Goal: Task Accomplishment & Management: Manage account settings

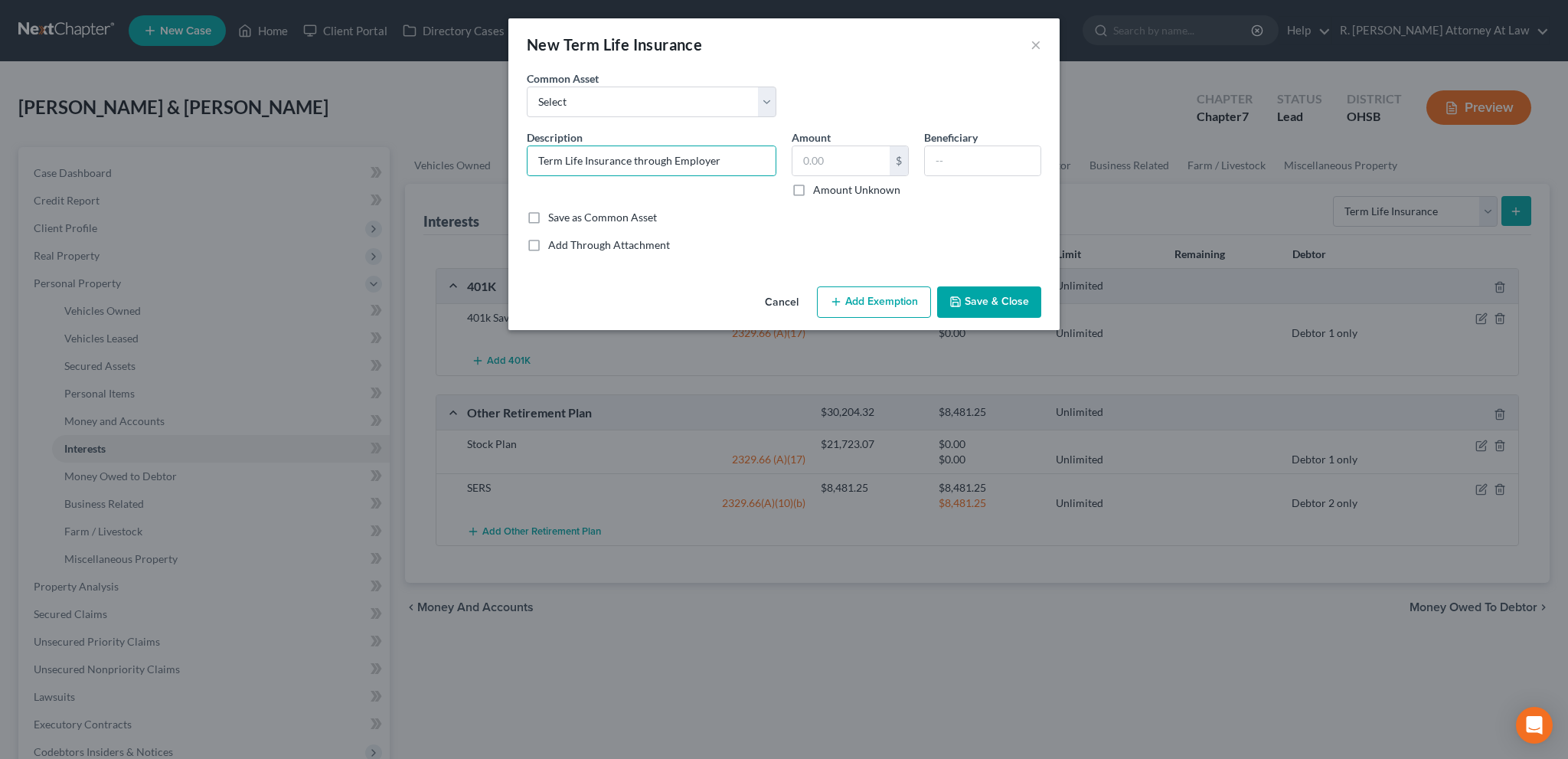
select select "term_life_insurance"
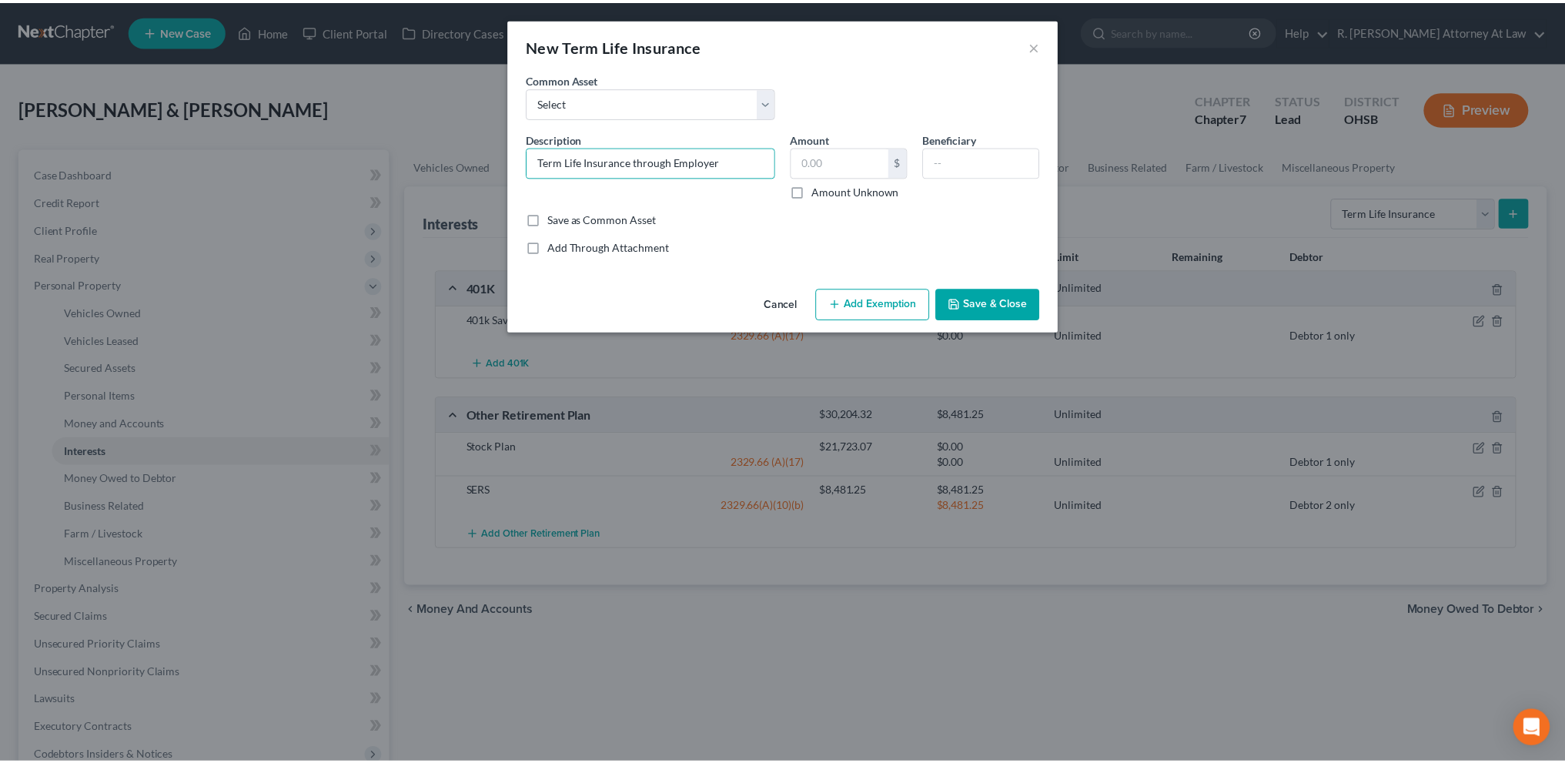
scroll to position [38, 0]
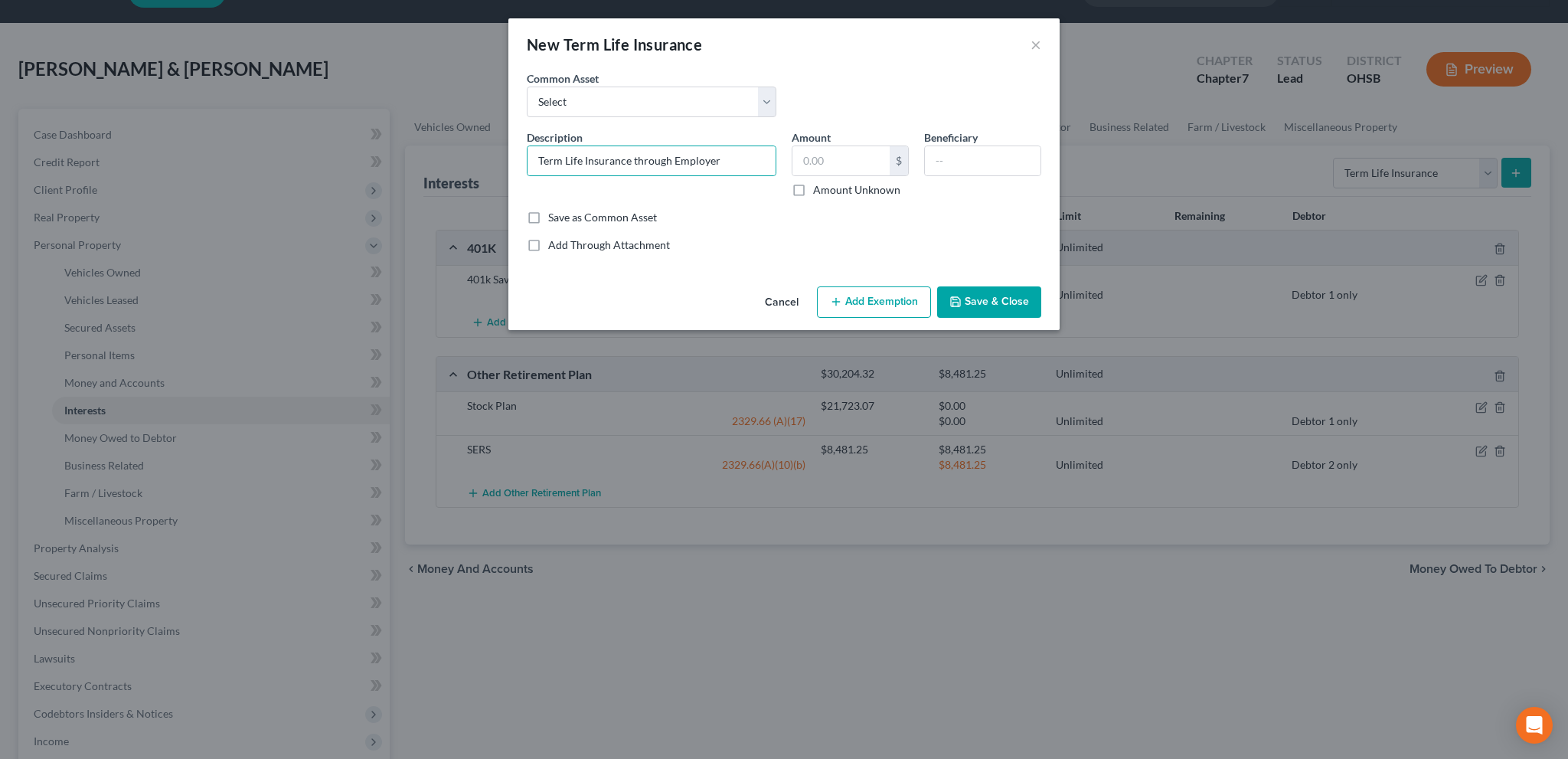
type input "Term Life Insurance through Employer"
click at [997, 301] on button "Save & Close" at bounding box center [988, 302] width 104 height 32
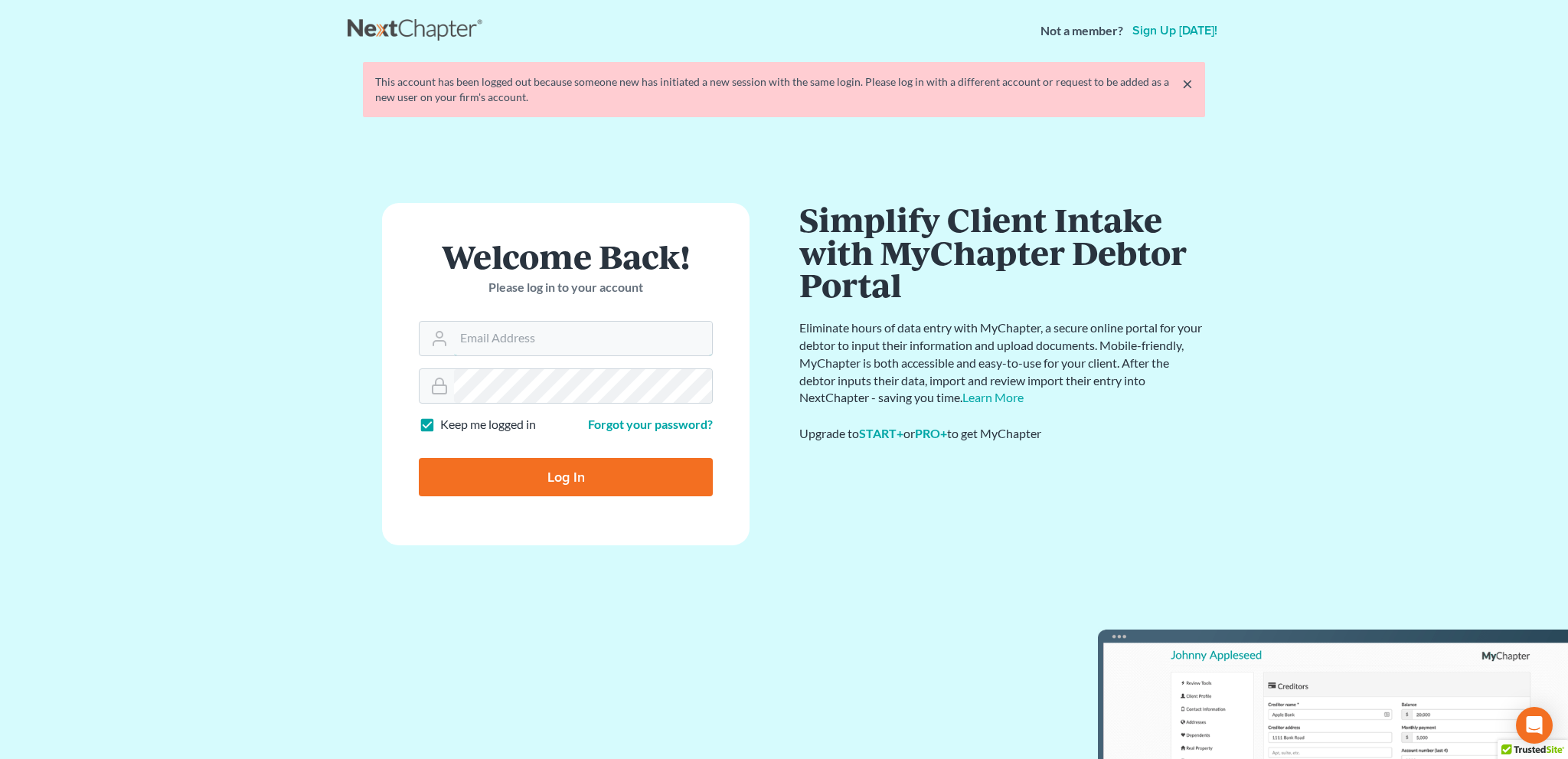
type input "[EMAIL_ADDRESS][DOMAIN_NAME]"
click at [542, 472] on input "Log In" at bounding box center [566, 476] width 294 height 38
type input "Thinking..."
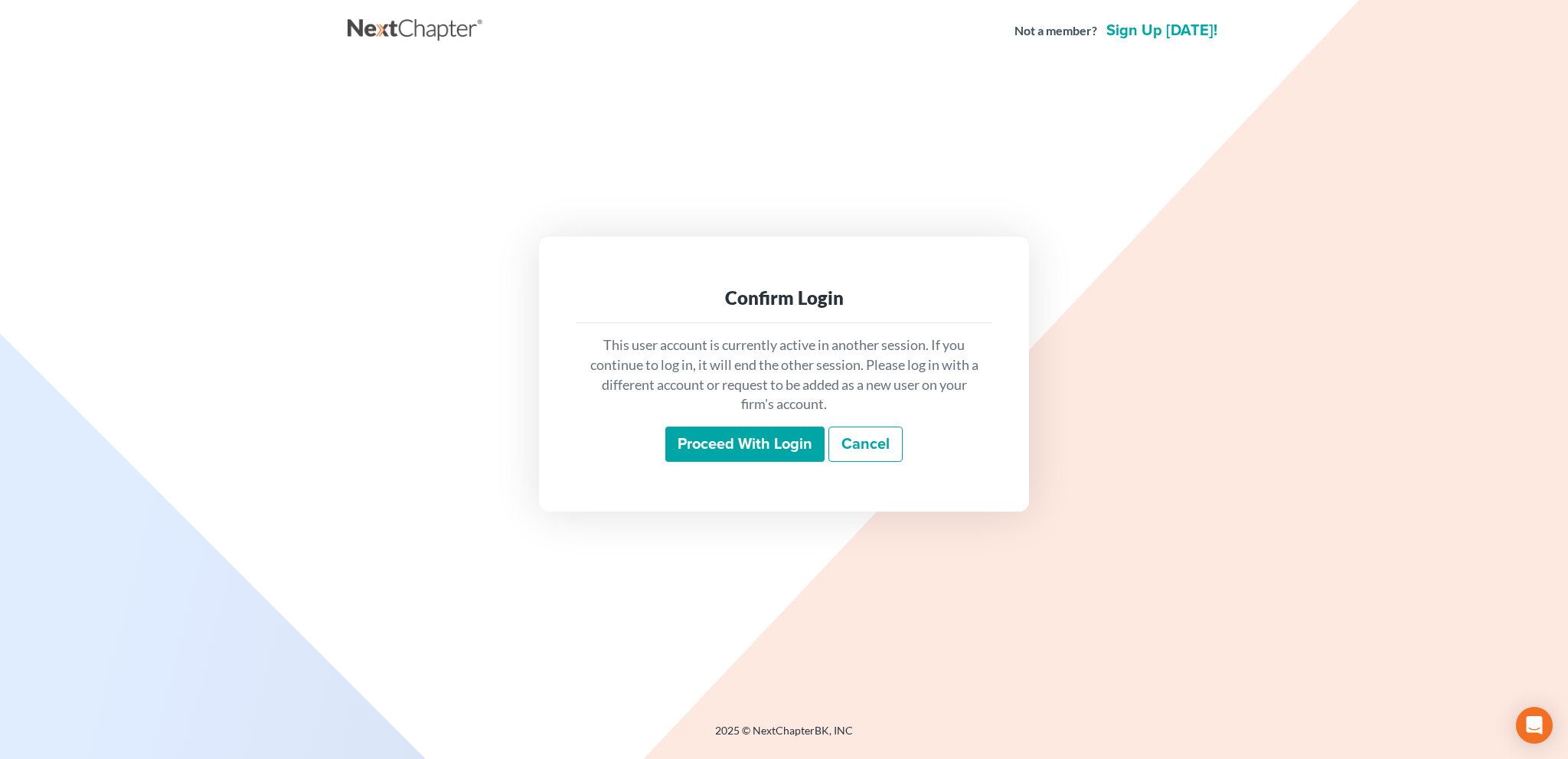
click at [744, 442] on input "Proceed with login" at bounding box center [745, 444] width 159 height 35
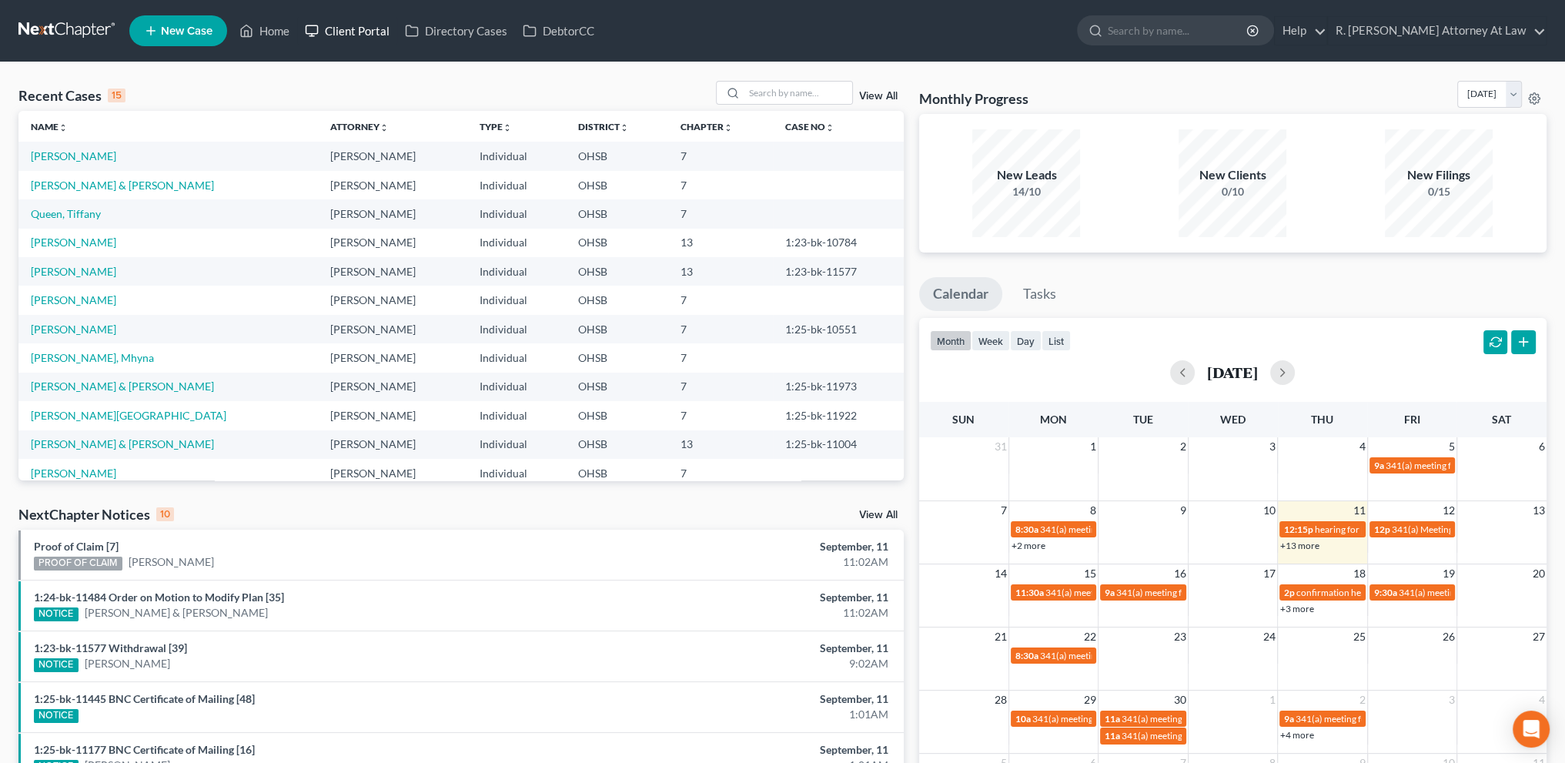
click at [348, 32] on link "Client Portal" at bounding box center [347, 31] width 100 height 28
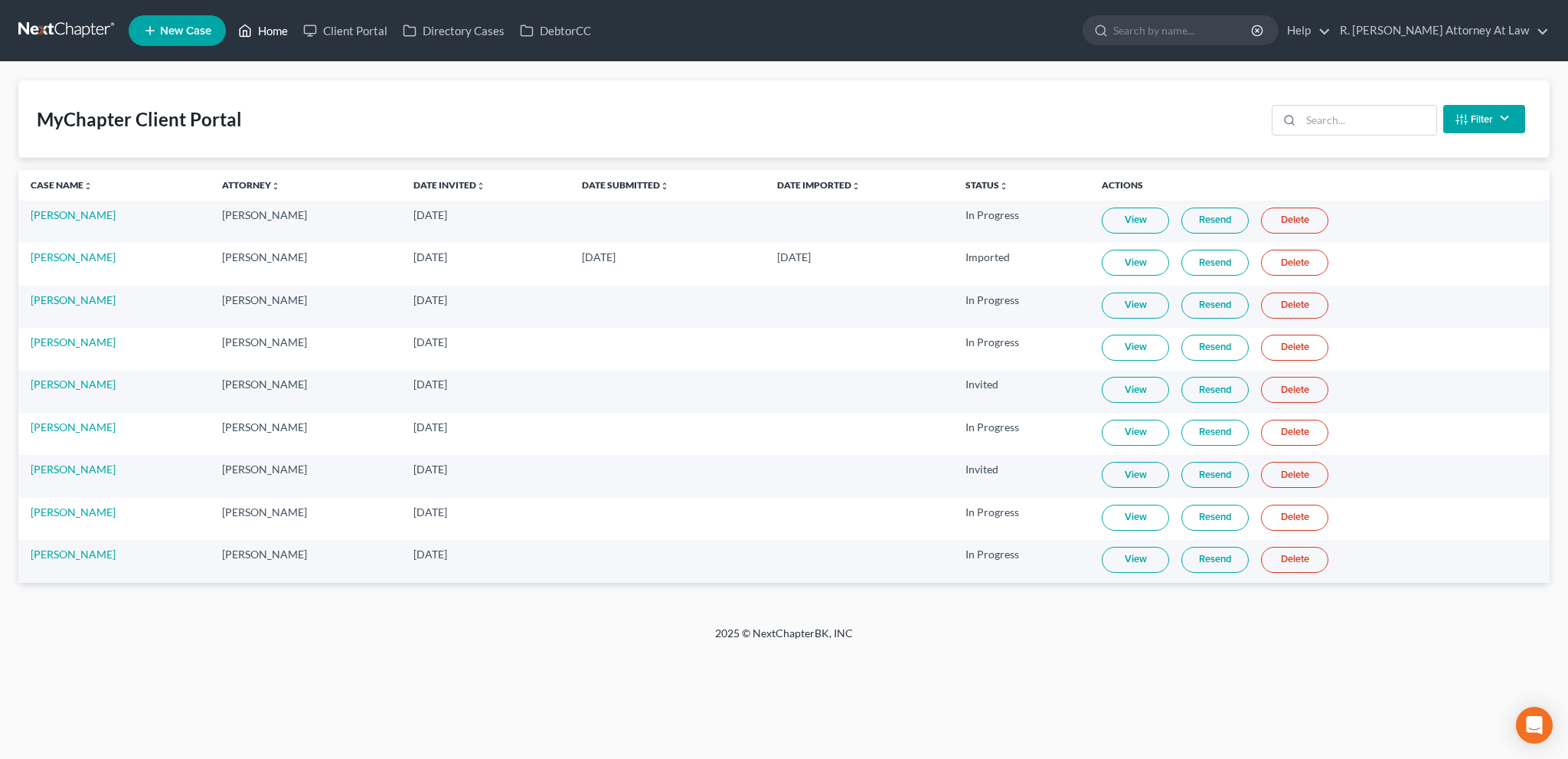
click at [267, 27] on link "Home" at bounding box center [262, 31] width 65 height 28
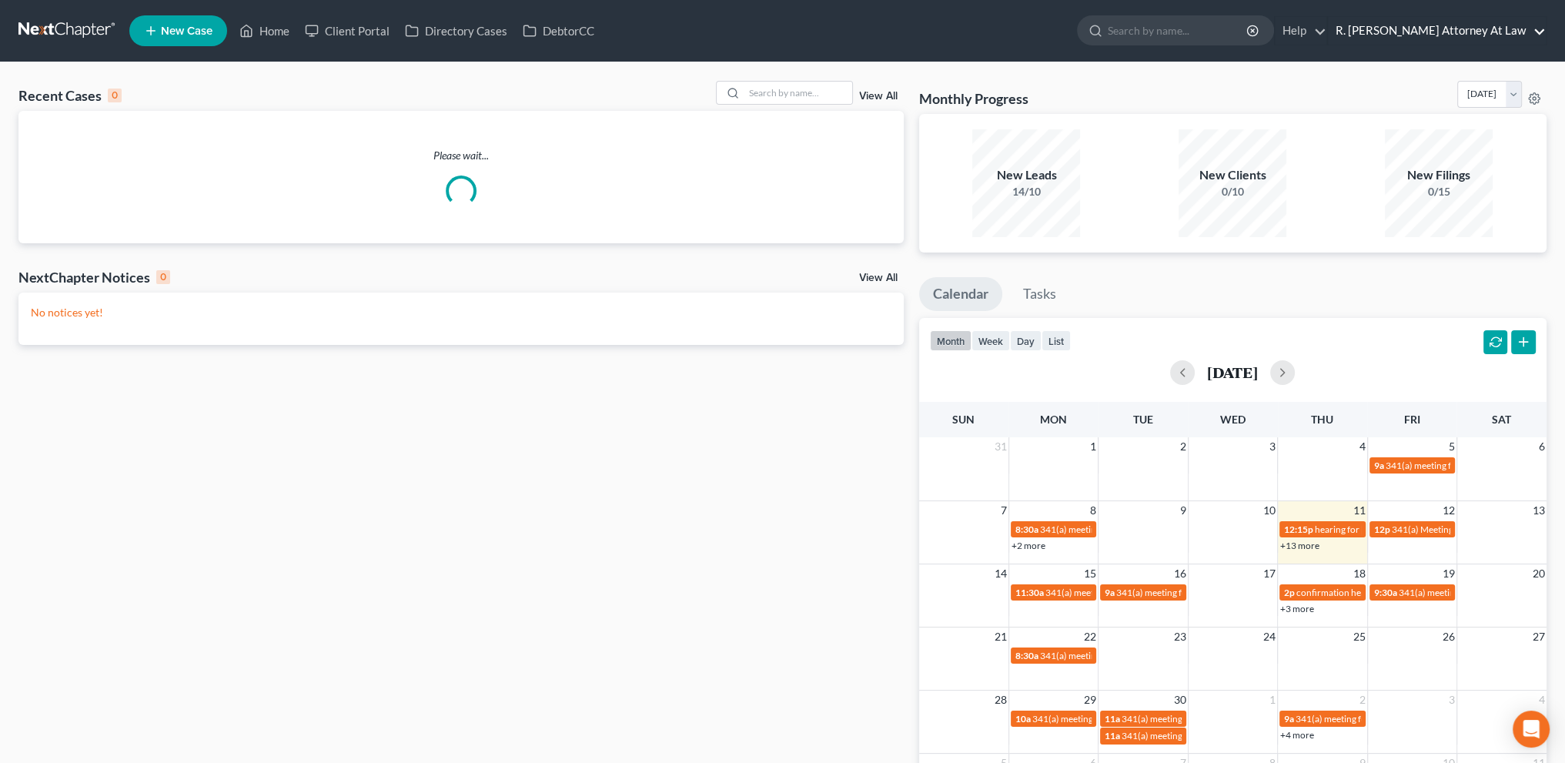
click at [1414, 27] on link "R. [PERSON_NAME] Attorney At Law" at bounding box center [1437, 31] width 218 height 28
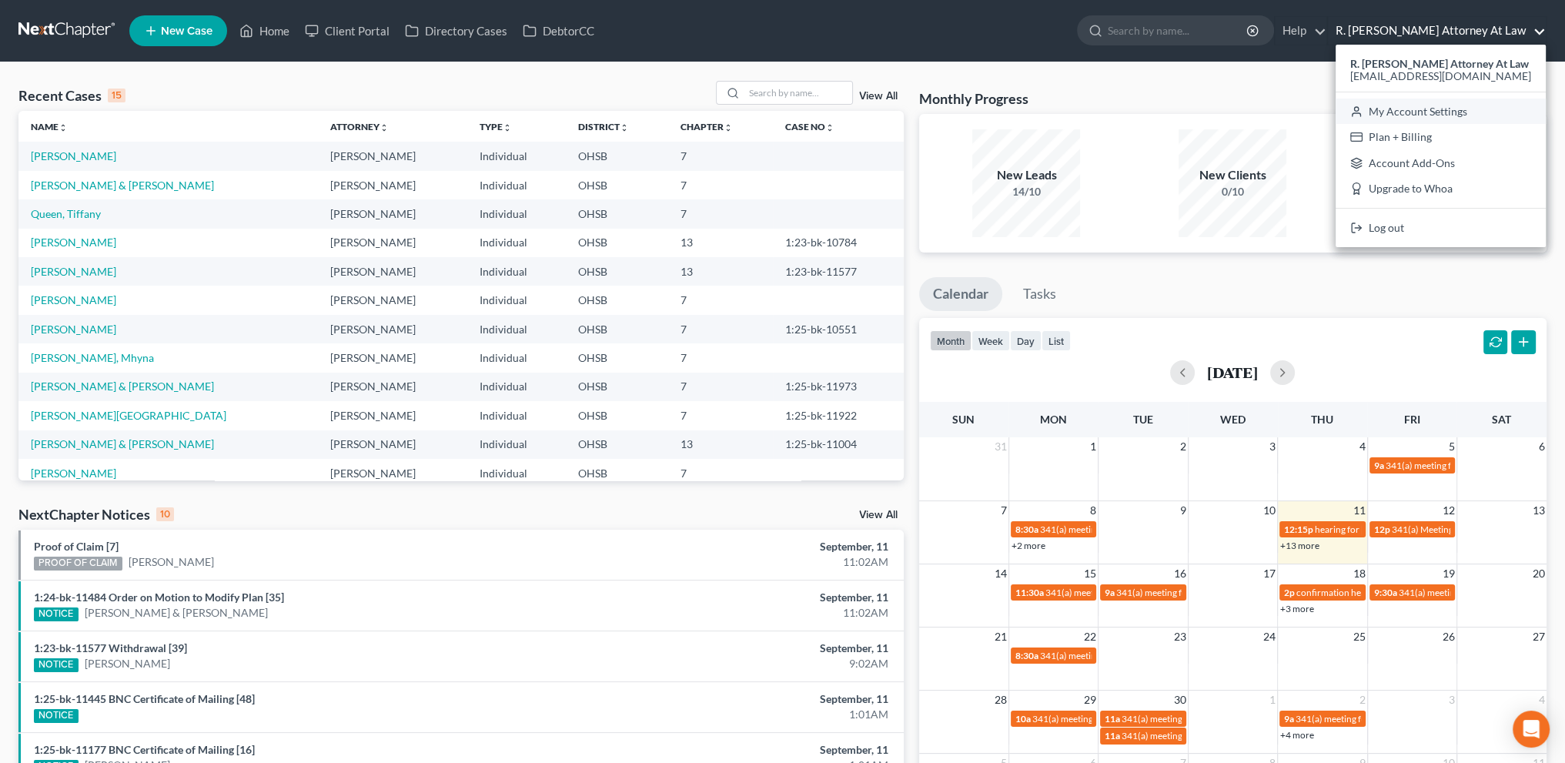
click at [1423, 109] on link "My Account Settings" at bounding box center [1441, 112] width 210 height 26
select select "24"
select select "36"
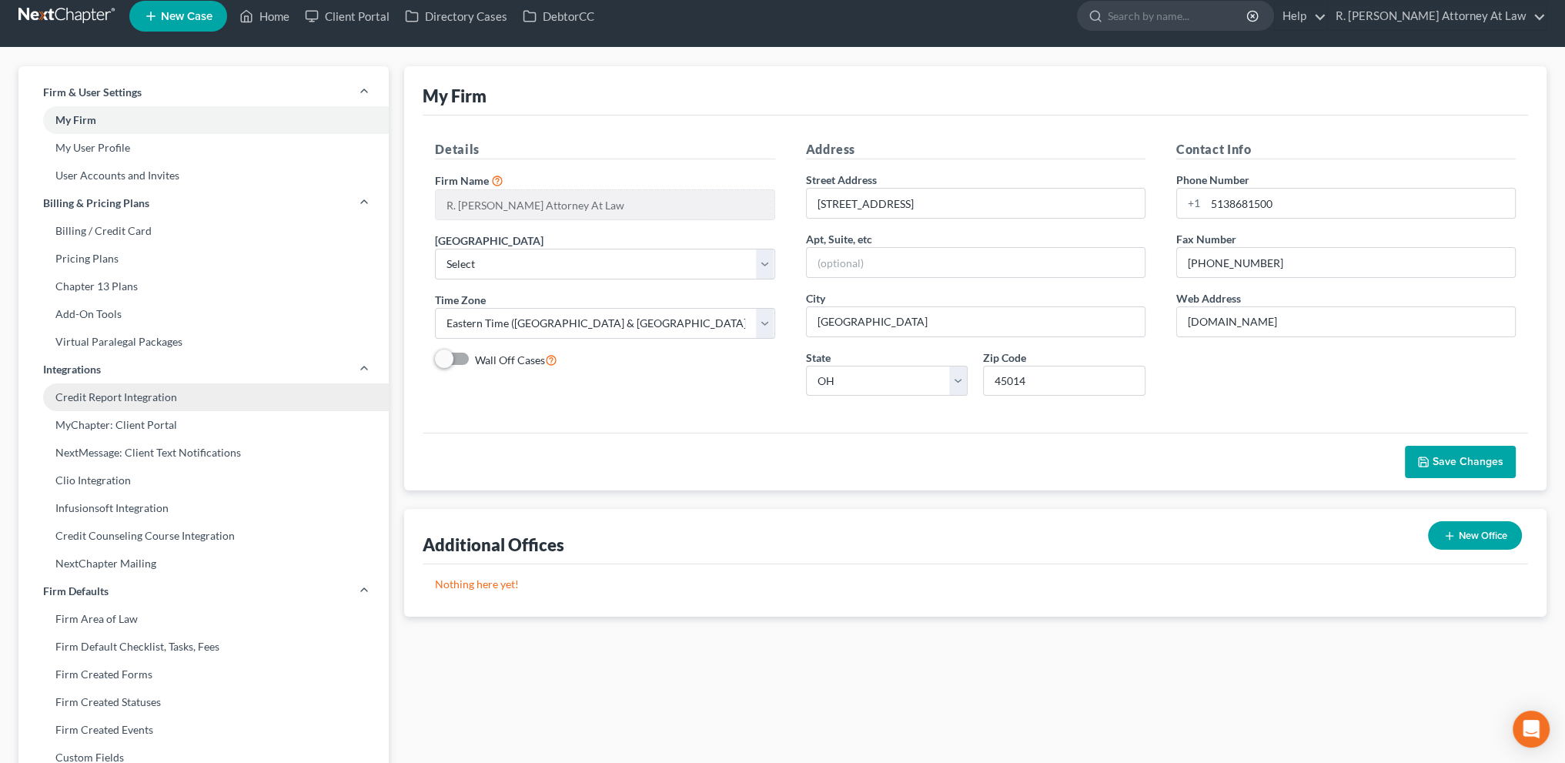
scroll to position [18, 0]
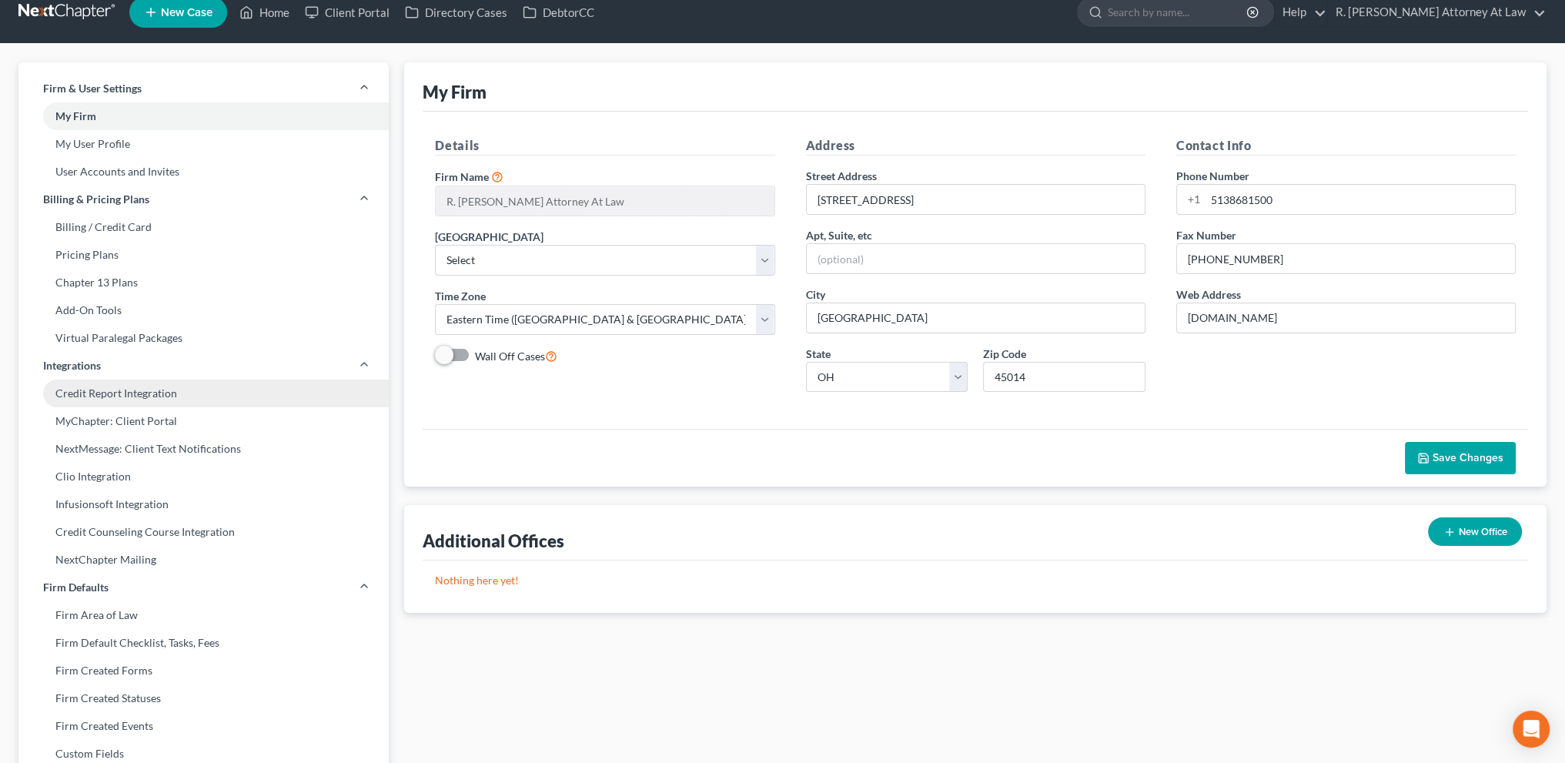
click at [160, 392] on link "Credit Report Integration" at bounding box center [203, 394] width 370 height 28
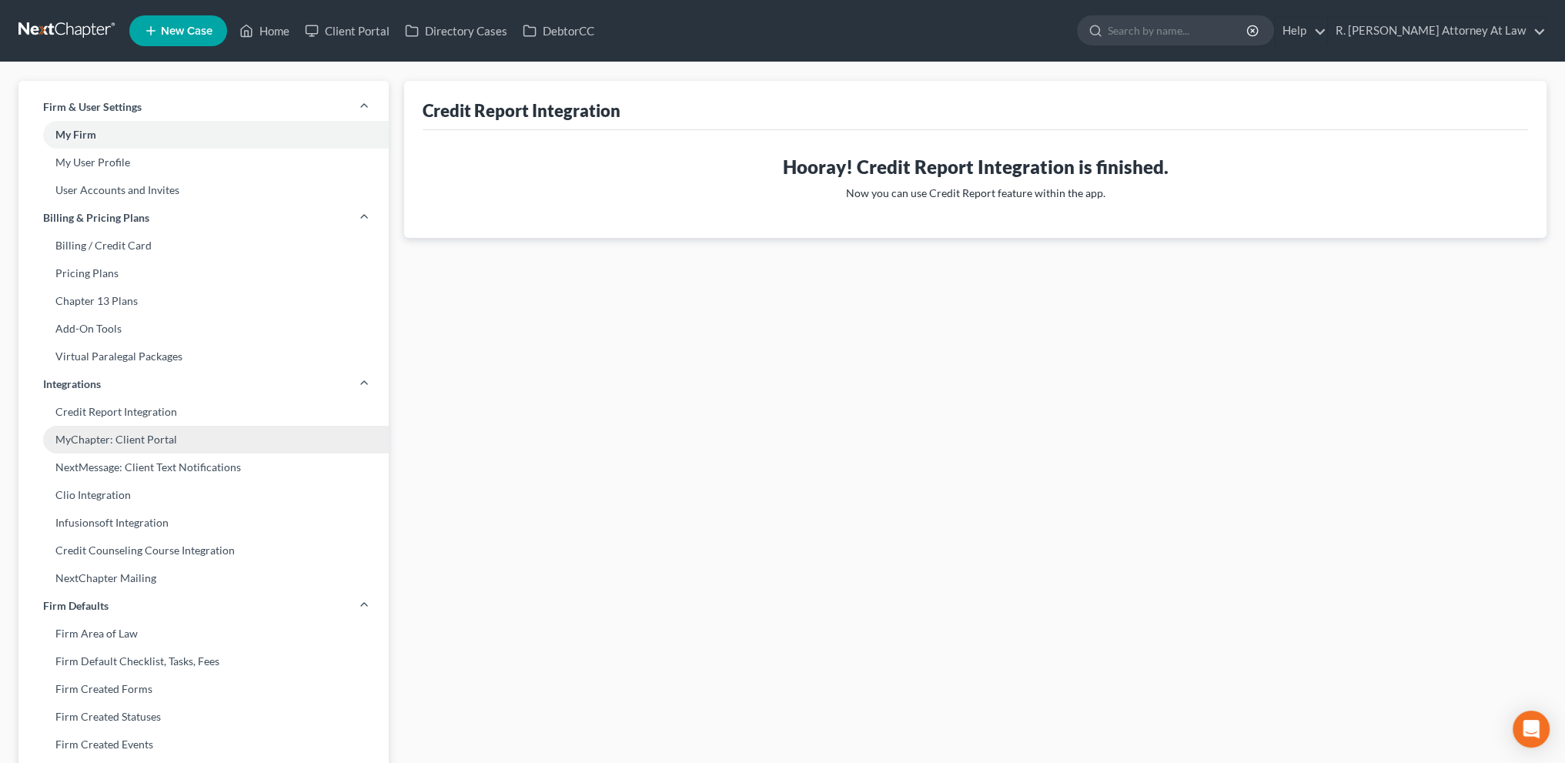
click at [130, 436] on link "MyChapter: Client Portal" at bounding box center [203, 440] width 370 height 28
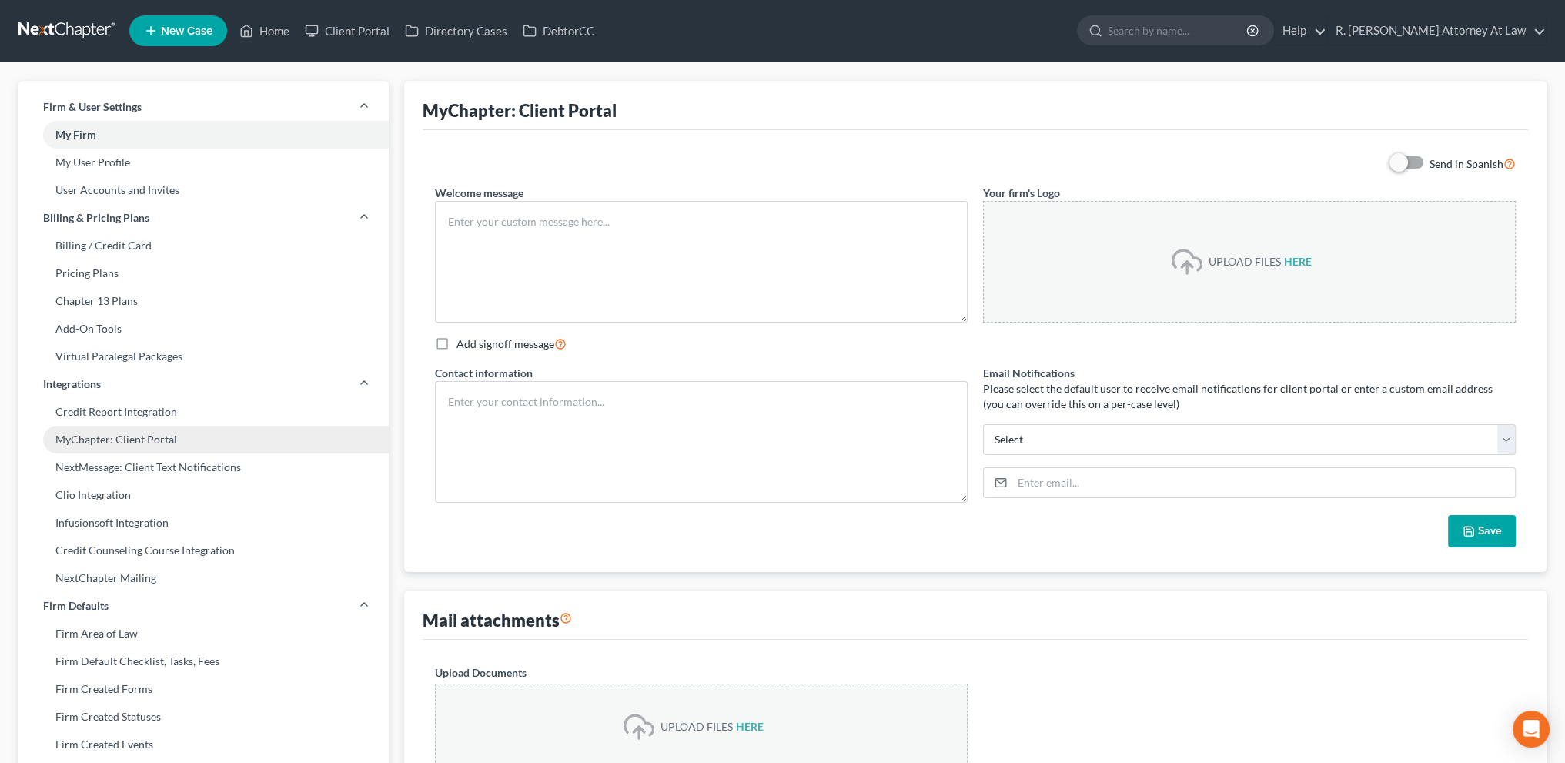
type textarea "Hello! Welcome to MyChapter. We are here to help make the bankruptcy filing pro…"
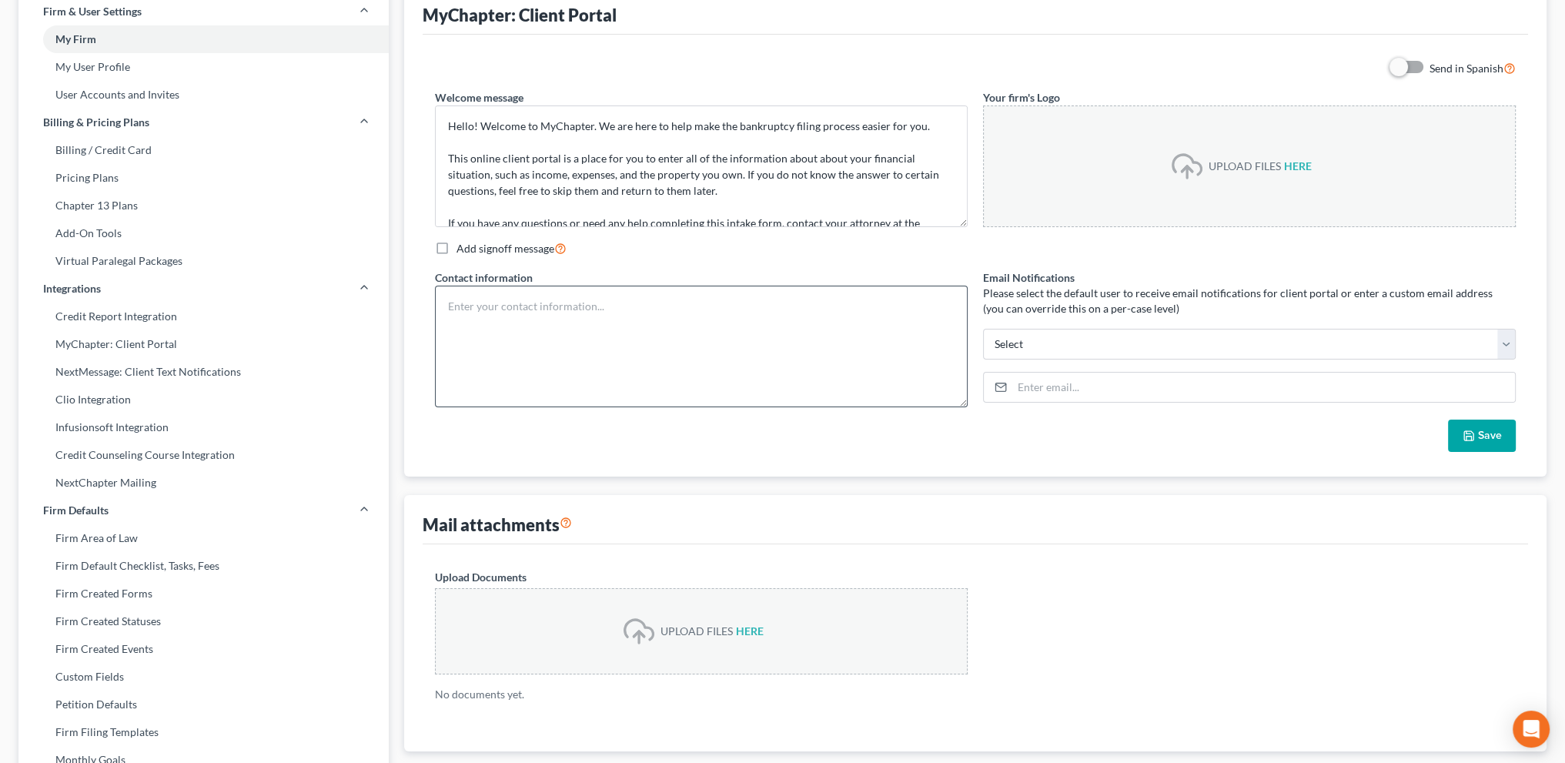
scroll to position [115, 0]
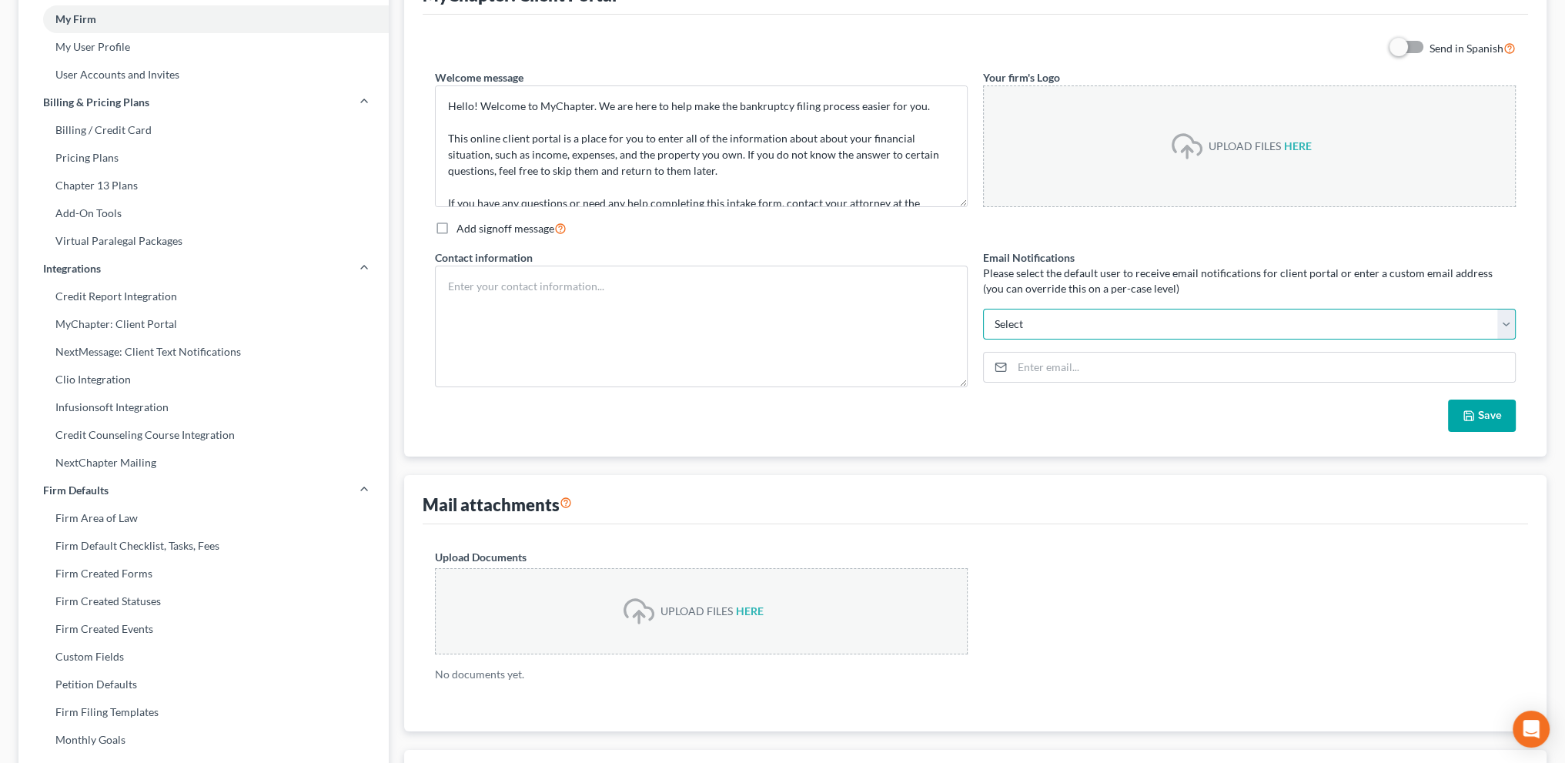
click at [1044, 324] on select "bankruptcyquestions@gmail.com blforeman7@gmail.com Select" at bounding box center [1249, 324] width 533 height 31
click at [983, 309] on select "bankruptcyquestions@gmail.com blforeman7@gmail.com Select" at bounding box center [1249, 324] width 533 height 31
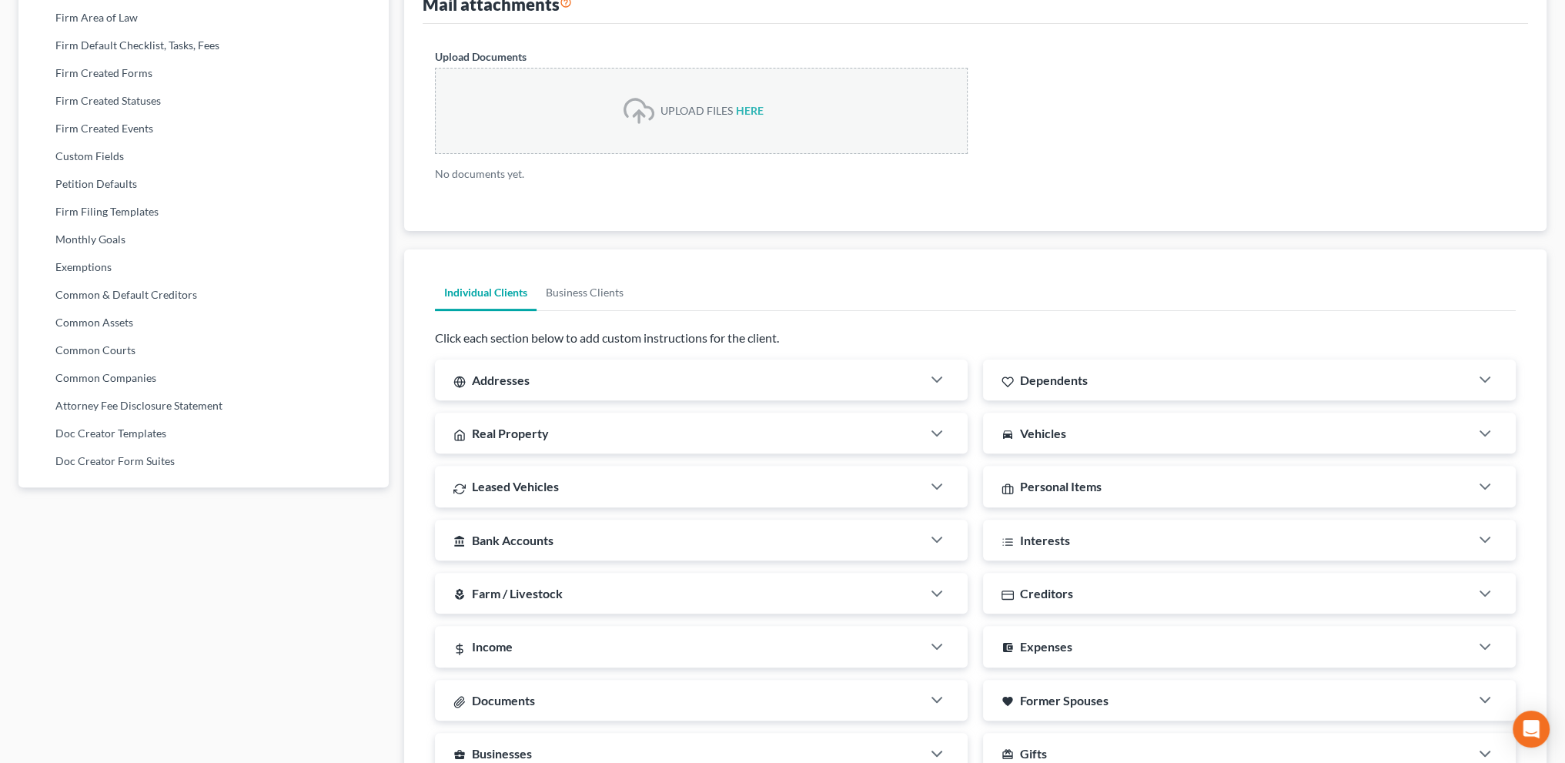
scroll to position [597, 0]
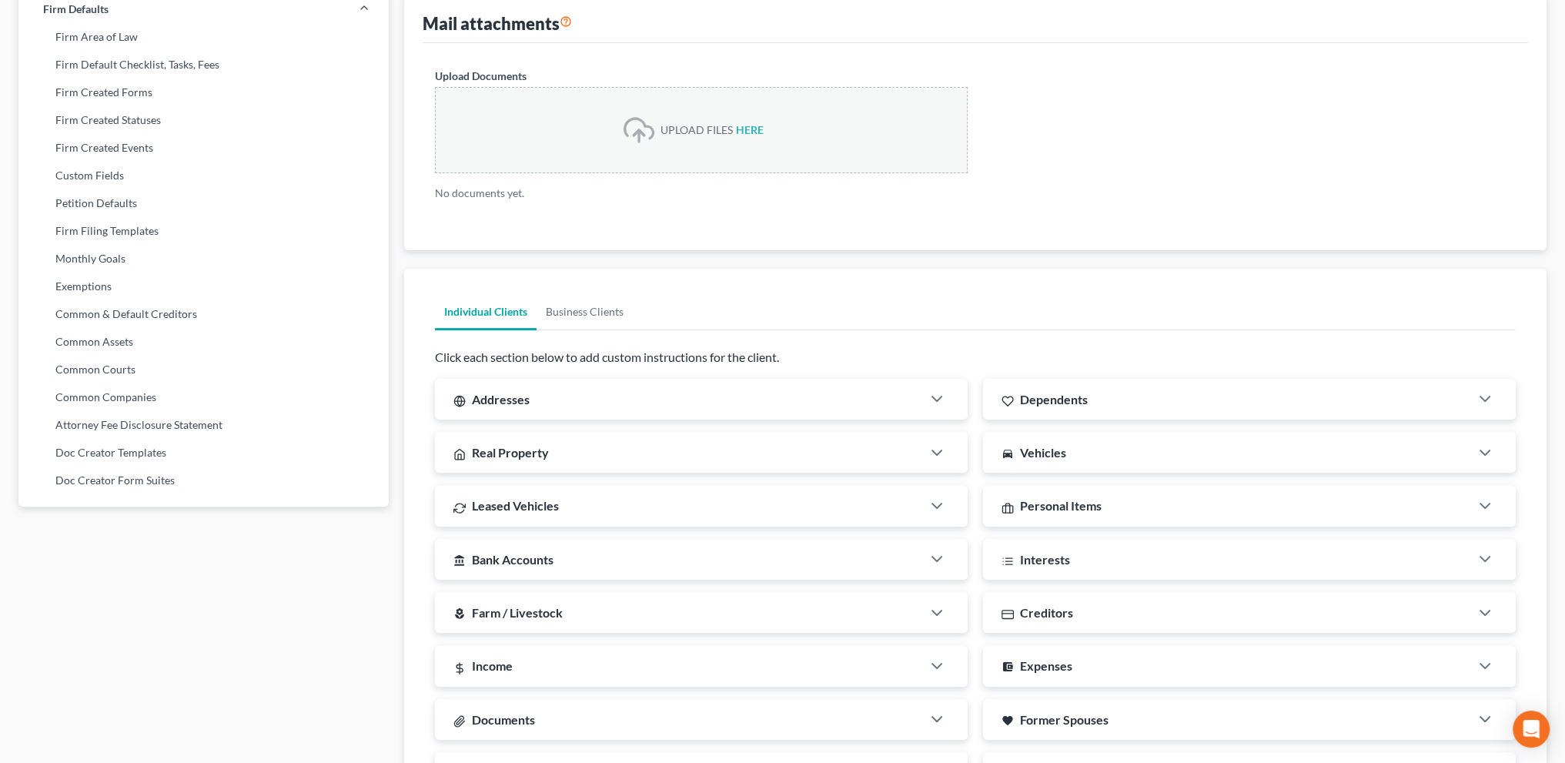
click at [505, 394] on span "Addresses" at bounding box center [501, 399] width 58 height 15
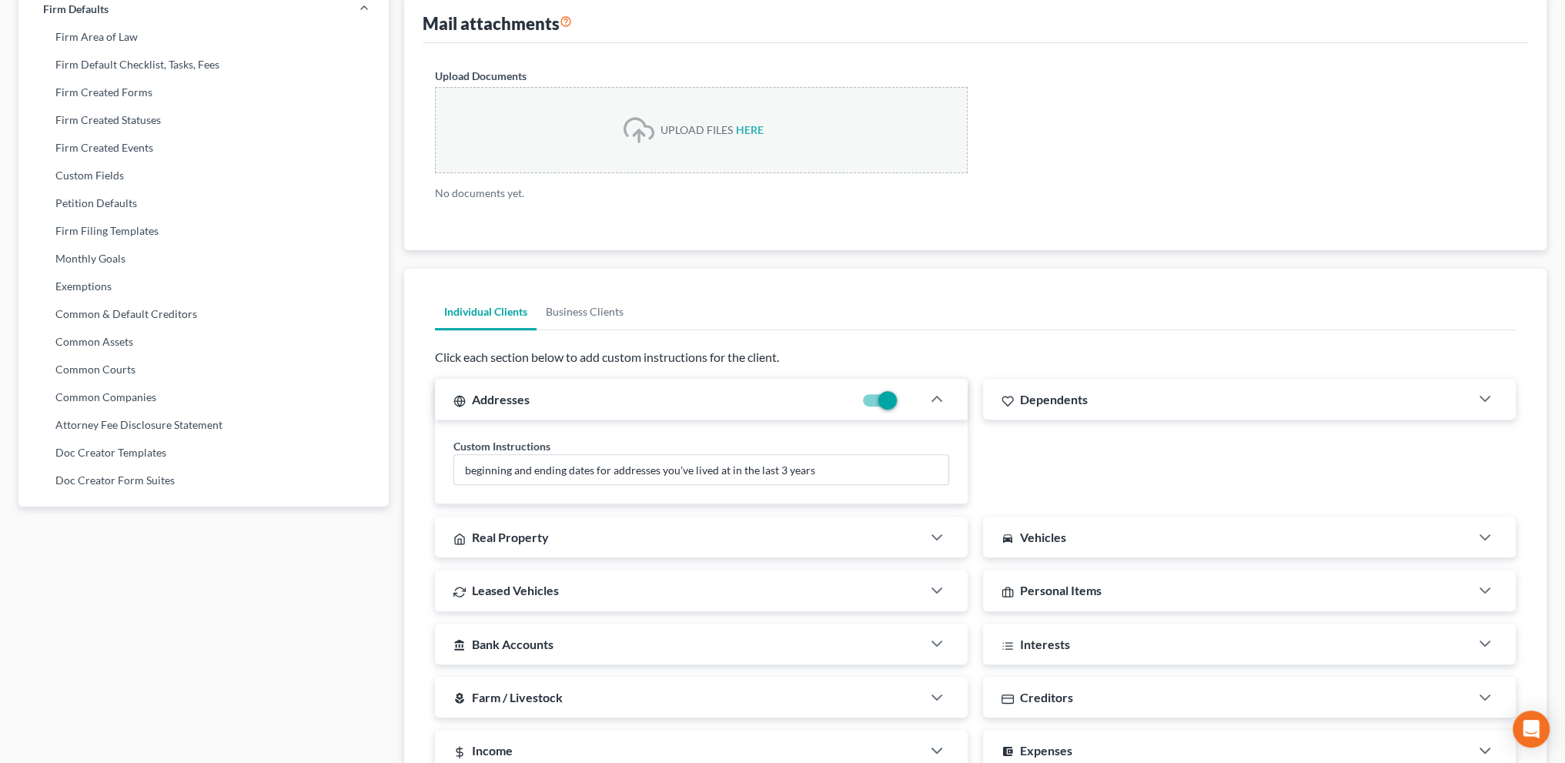
click at [520, 535] on span "Real Property" at bounding box center [510, 537] width 77 height 15
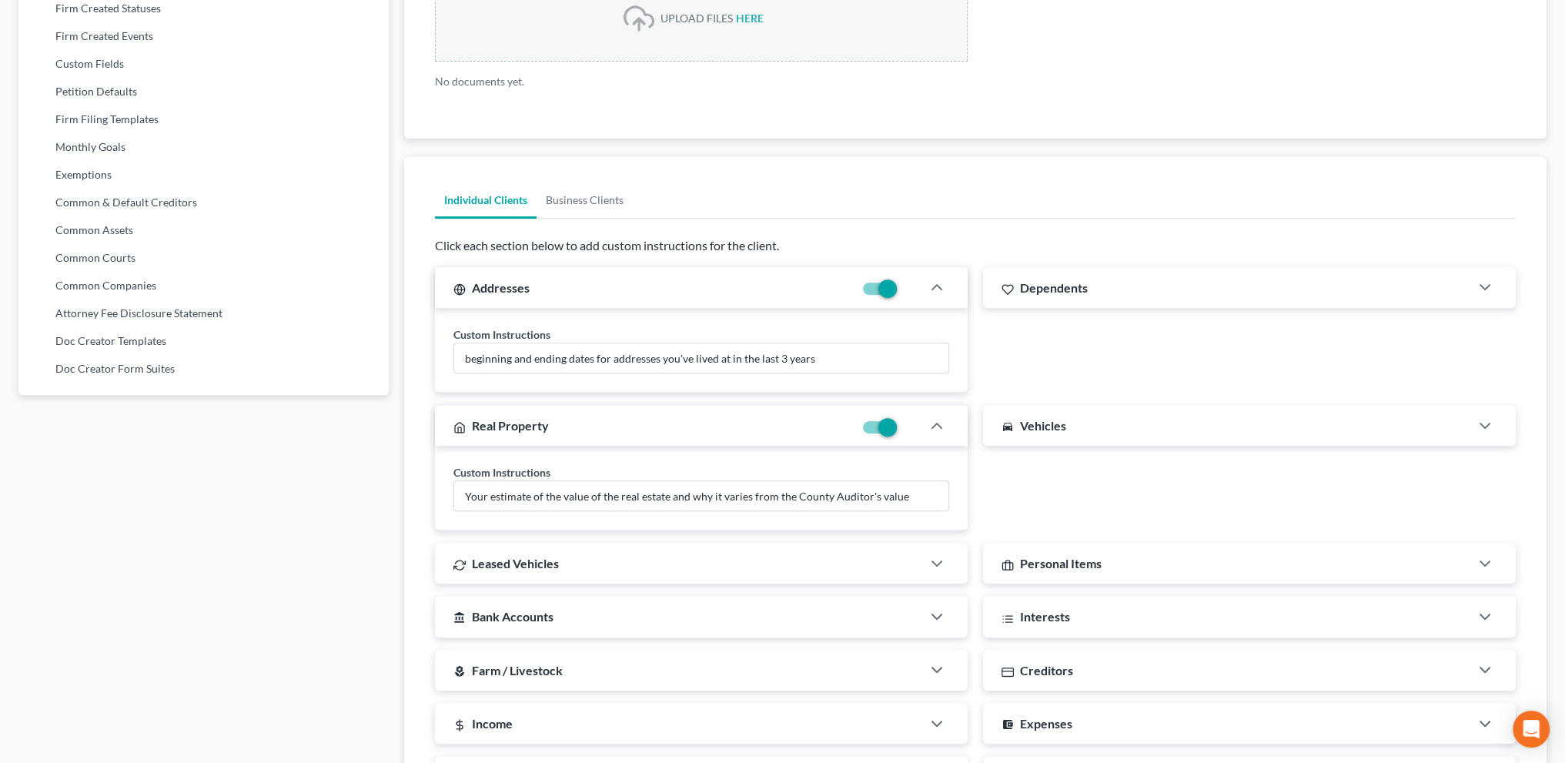
scroll to position [731, 0]
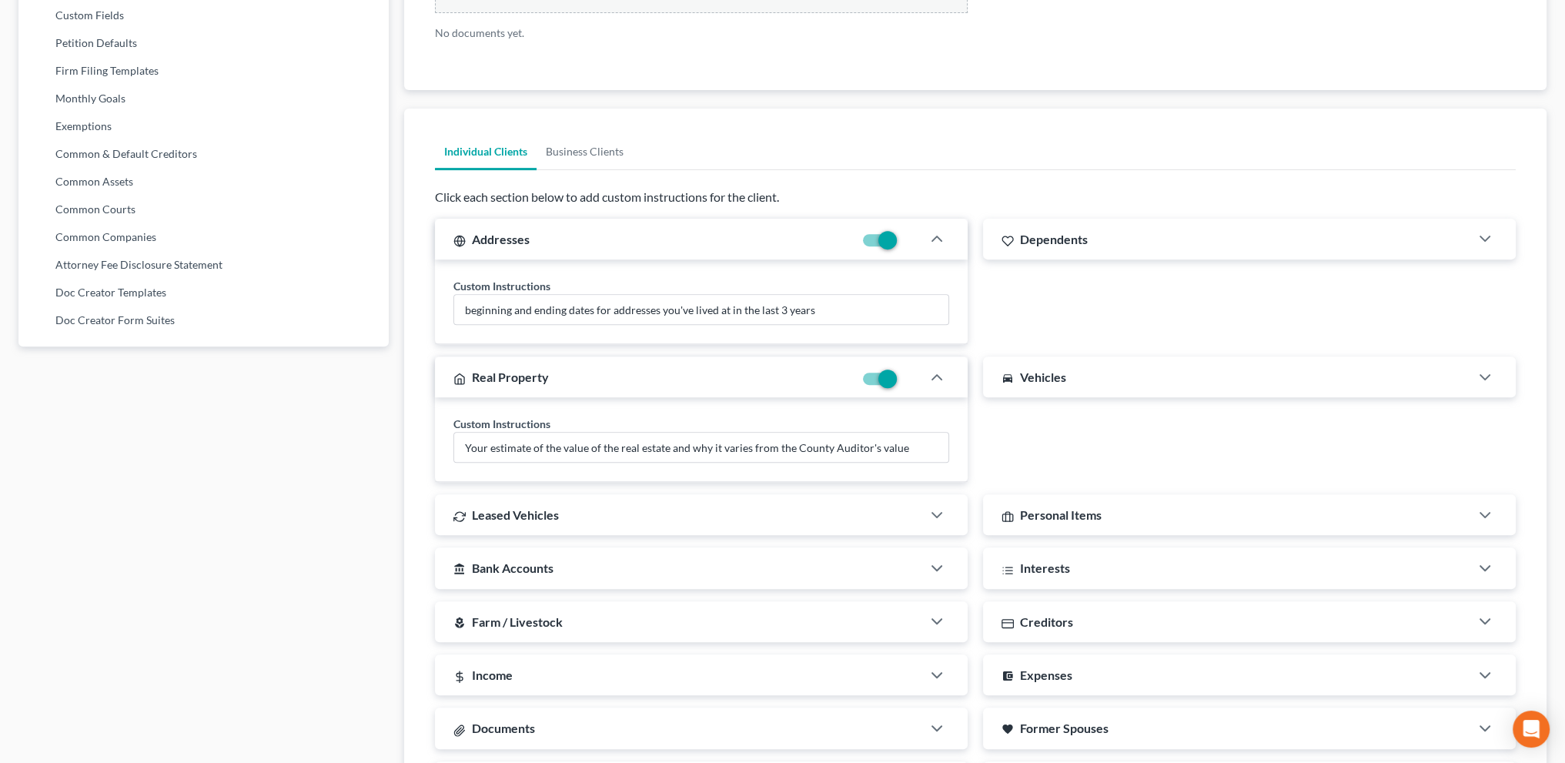
click at [507, 516] on div "Leased Vehicles" at bounding box center [678, 514] width 487 height 41
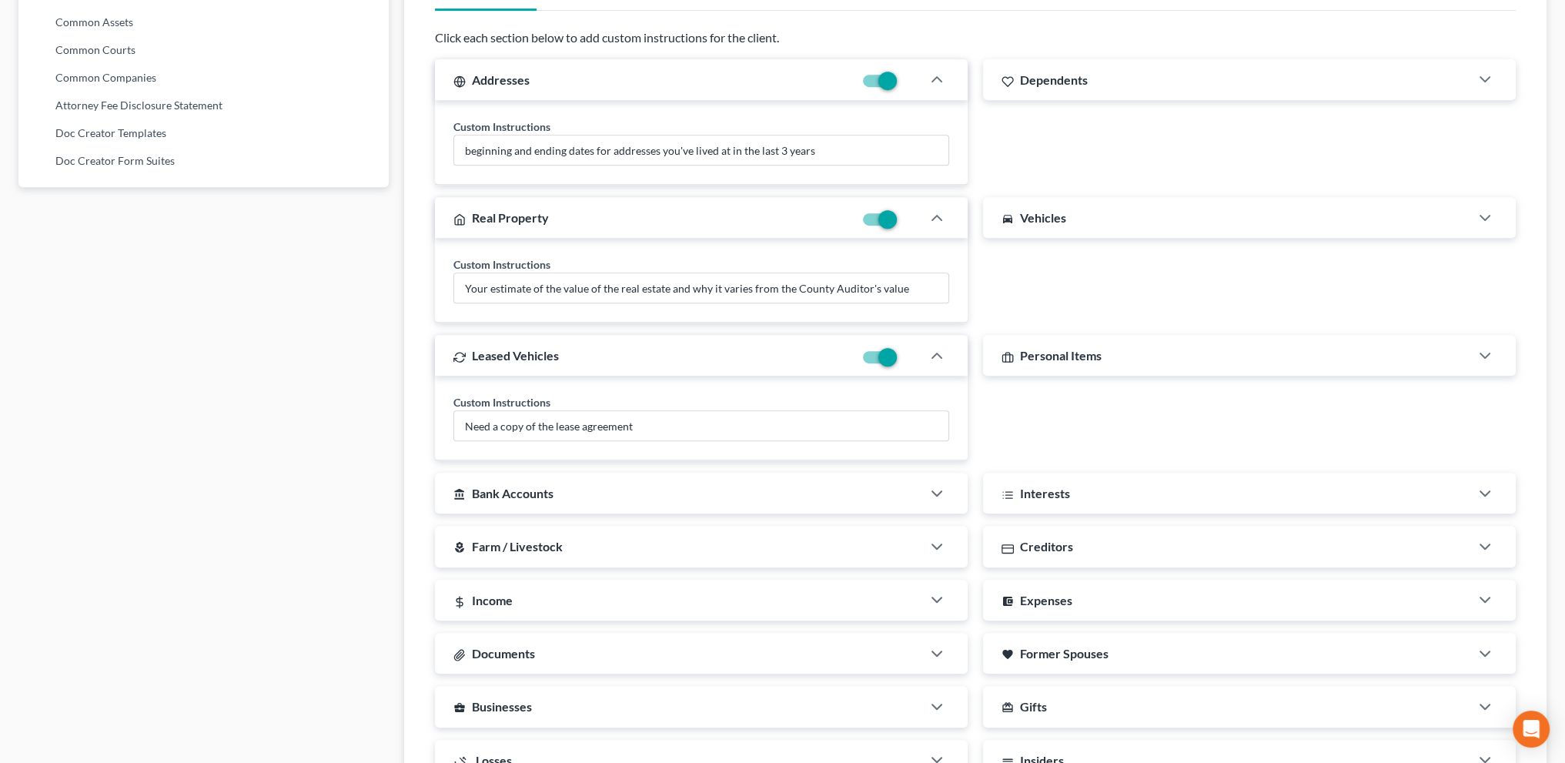
scroll to position [942, 0]
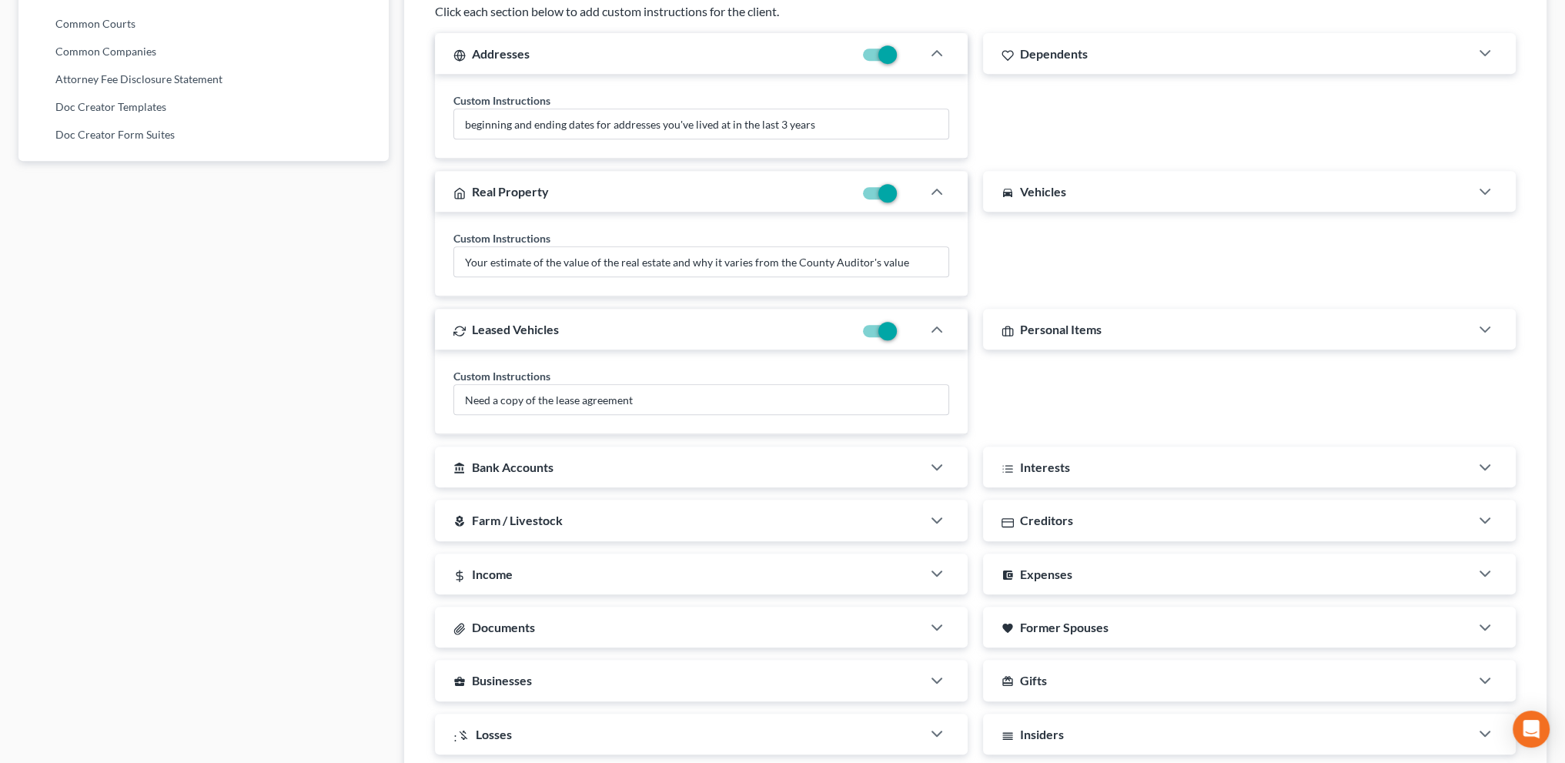
click at [499, 464] on span "Bank Accounts" at bounding box center [513, 467] width 82 height 15
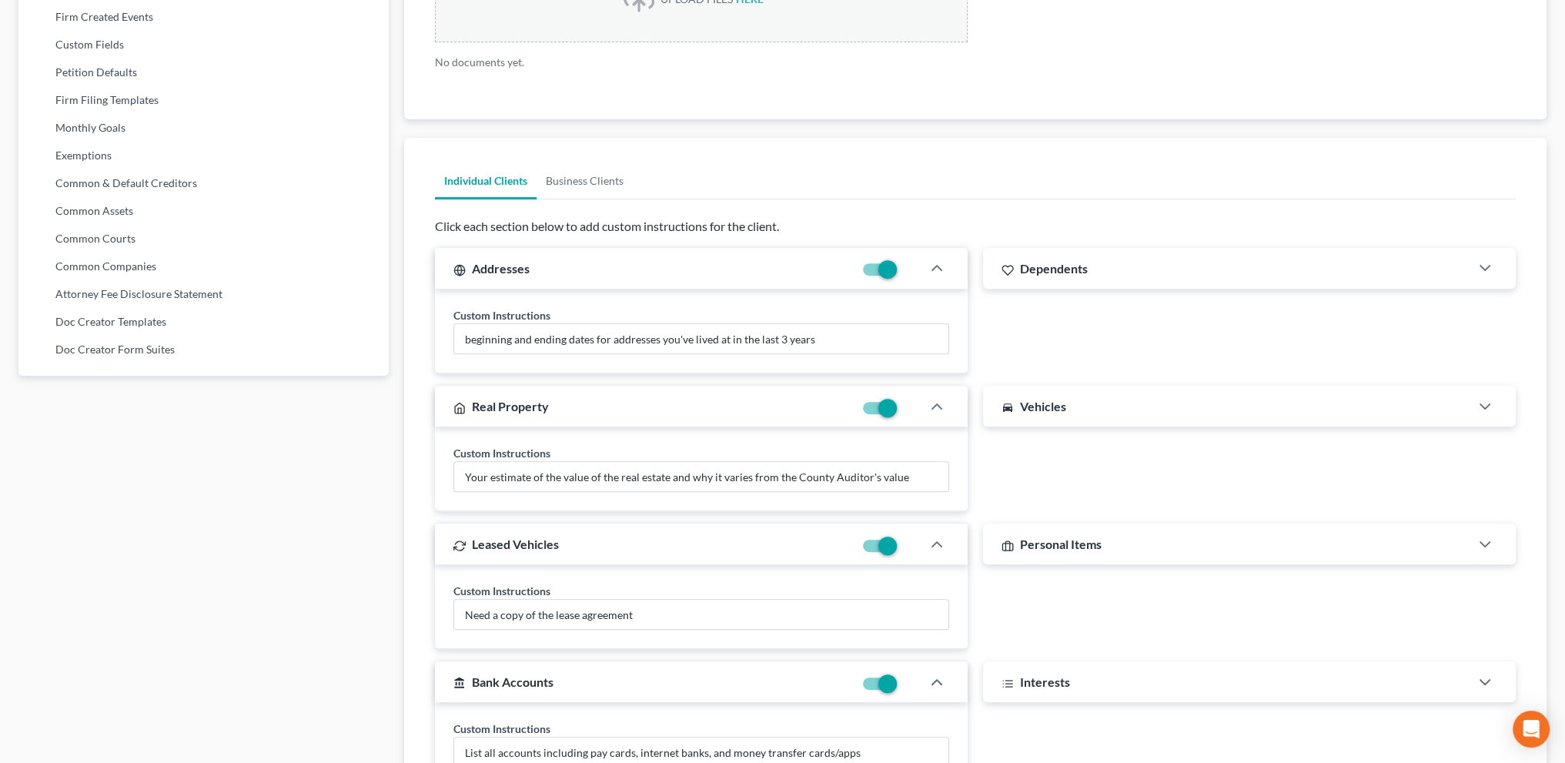
click at [1042, 399] on span "Vehicles" at bounding box center [1043, 406] width 46 height 15
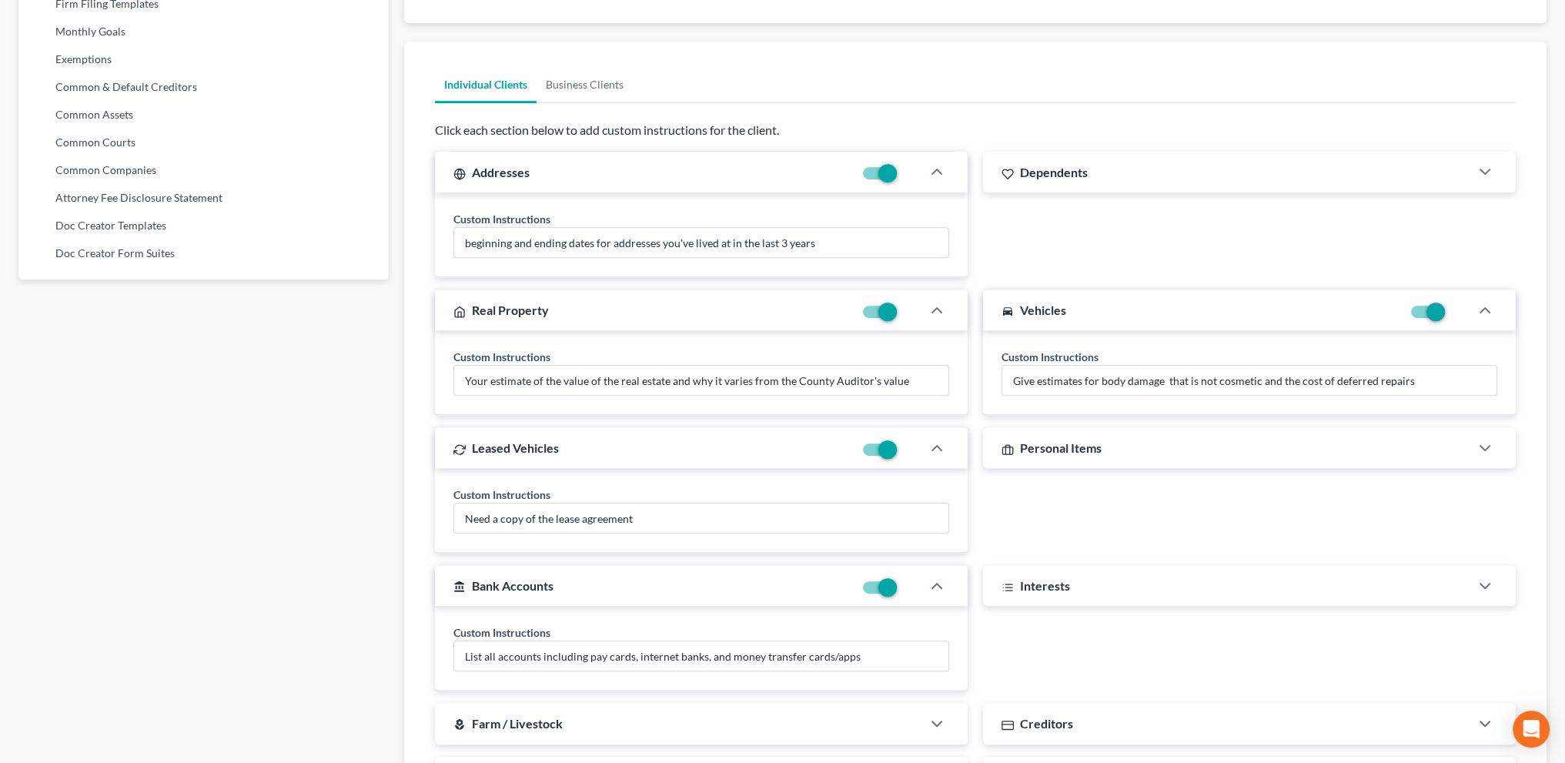
scroll to position [828, 0]
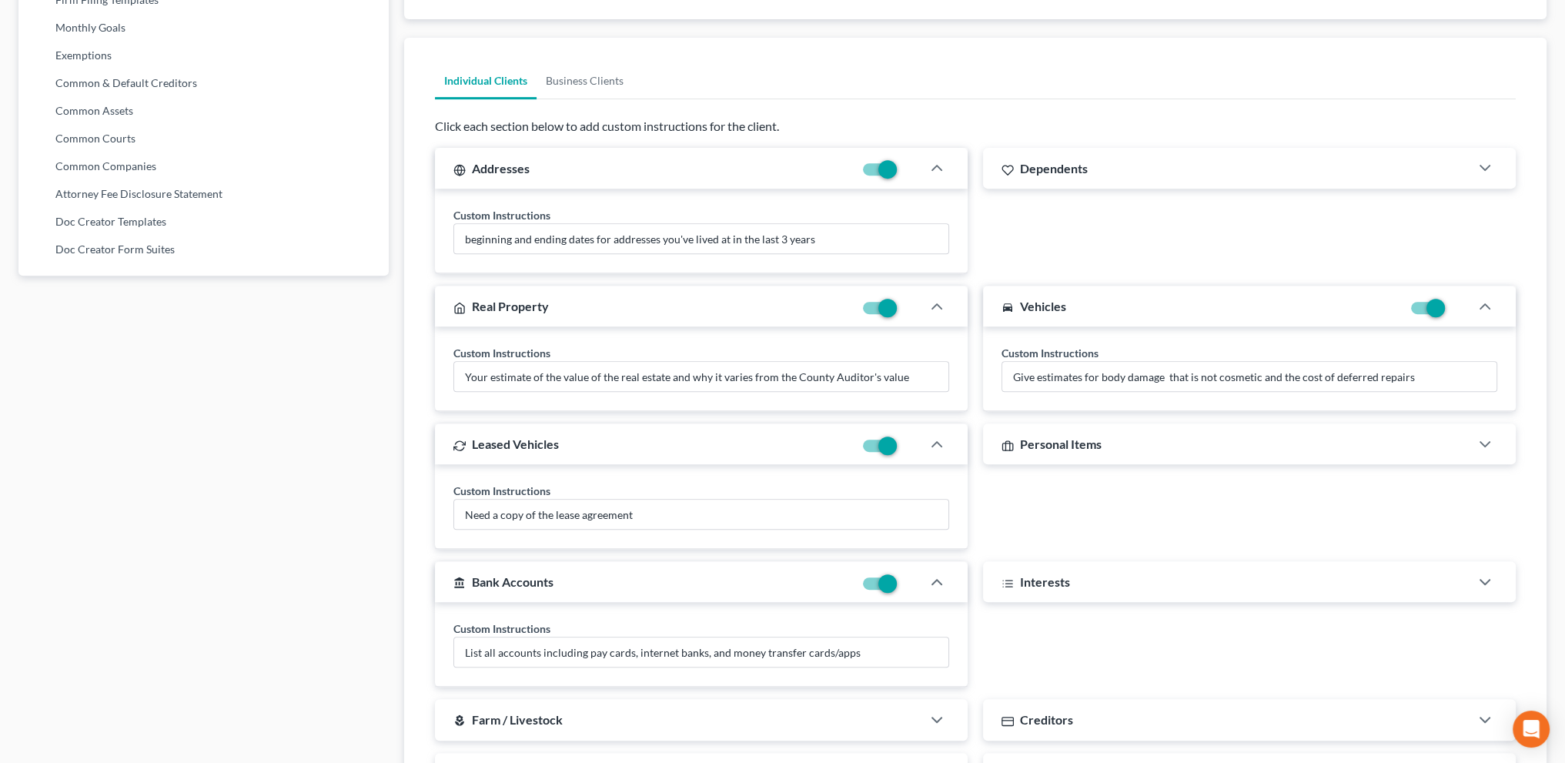
click at [1065, 442] on span "Personal Items" at bounding box center [1061, 444] width 82 height 15
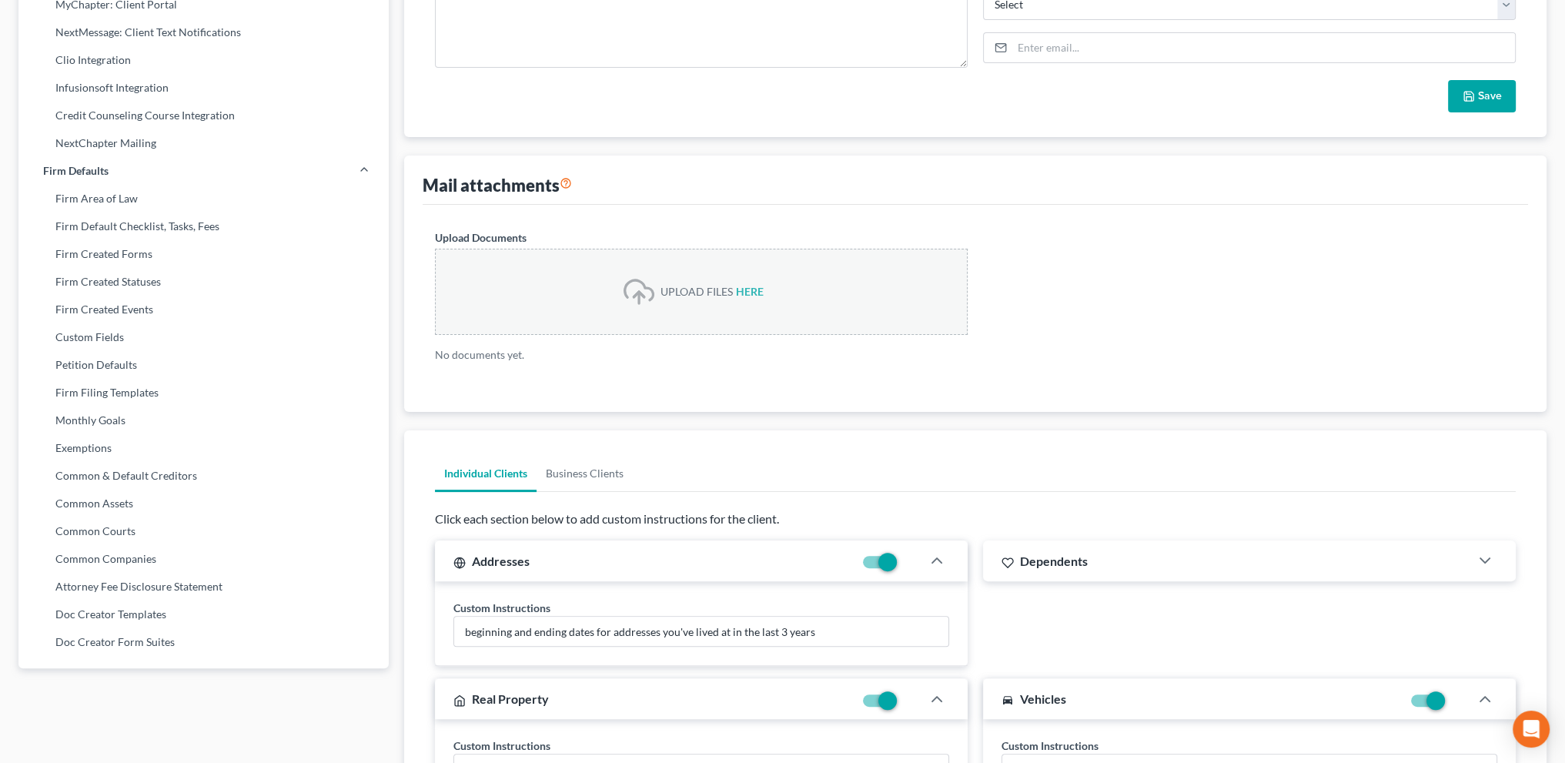
scroll to position [0, 0]
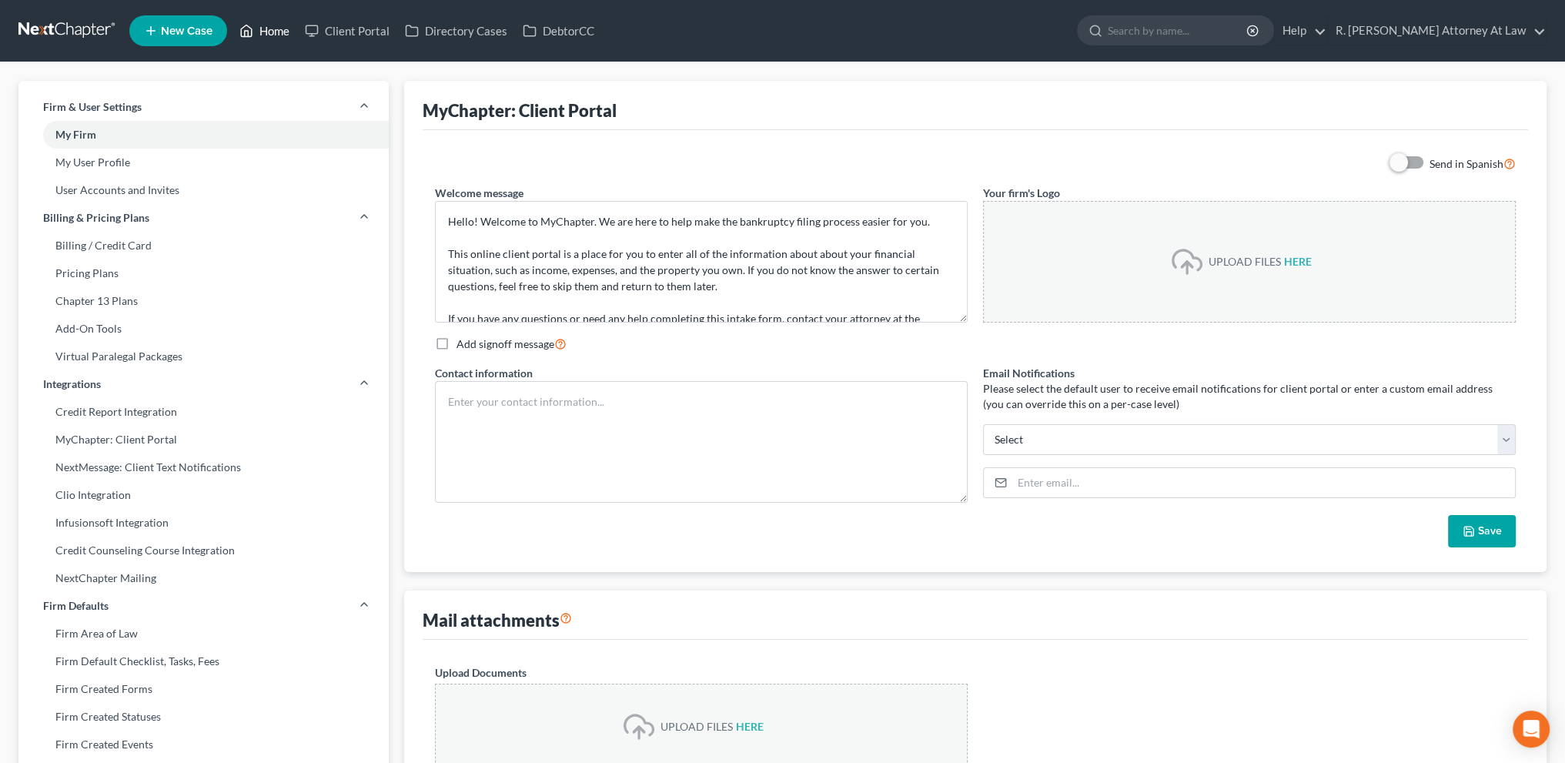
click at [276, 29] on link "Home" at bounding box center [264, 31] width 65 height 28
